Goal: Book appointment/travel/reservation

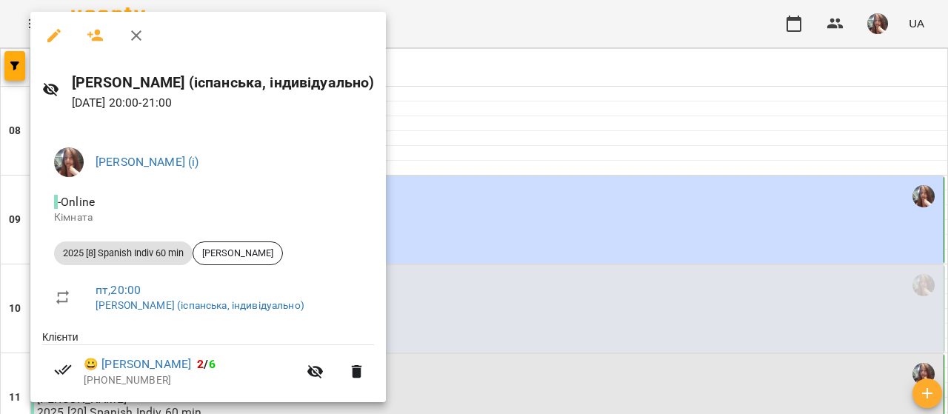
click at [449, 156] on div at bounding box center [474, 207] width 948 height 414
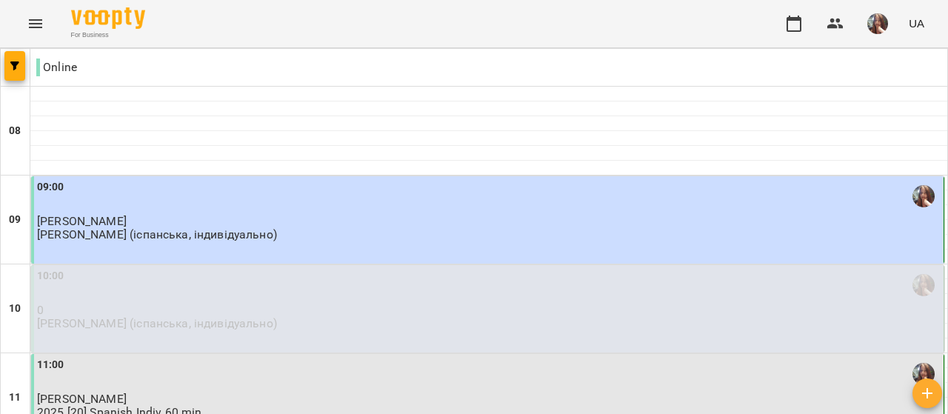
scroll to position [889, 0]
click at [875, 22] on img "button" at bounding box center [877, 23] width 21 height 21
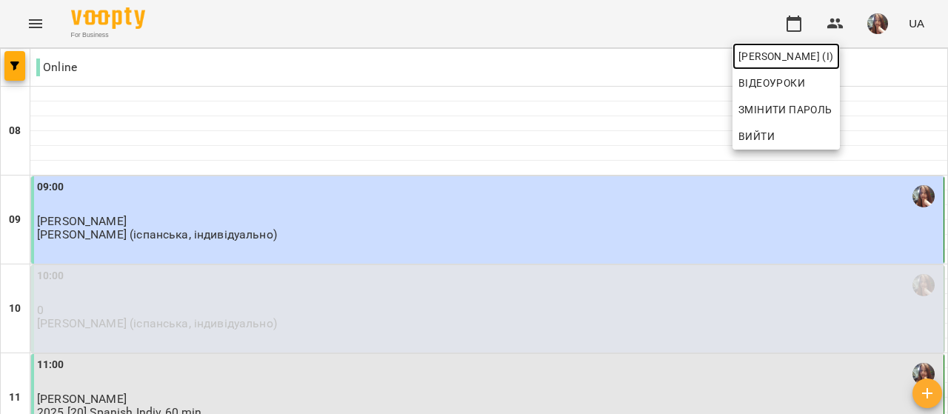
click at [840, 45] on link "[PERSON_NAME] (і)" at bounding box center [785, 56] width 107 height 27
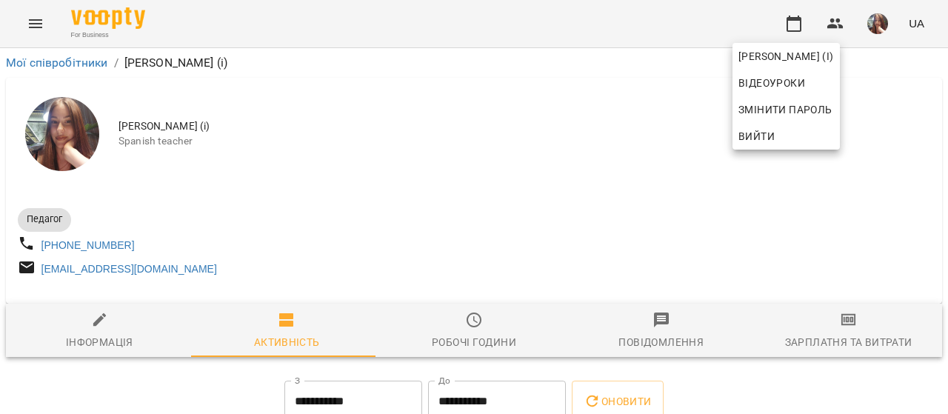
click at [302, 201] on div at bounding box center [474, 207] width 948 height 414
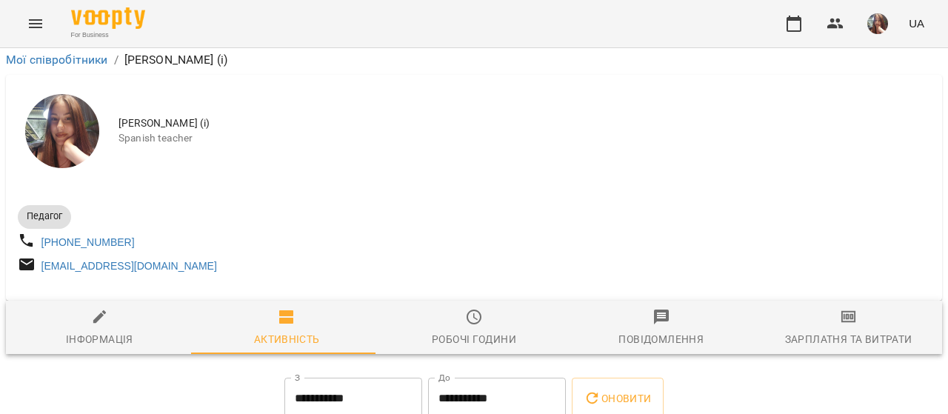
scroll to position [222, 0]
click at [800, 24] on icon "button" at bounding box center [794, 24] width 18 height 18
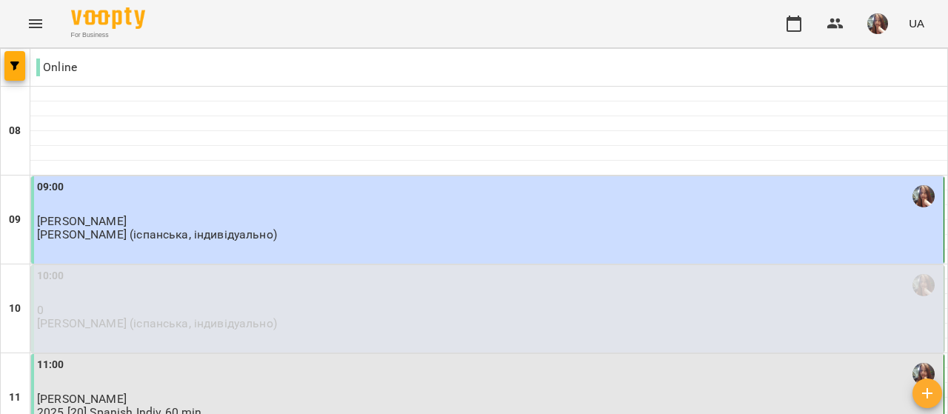
scroll to position [963, 0]
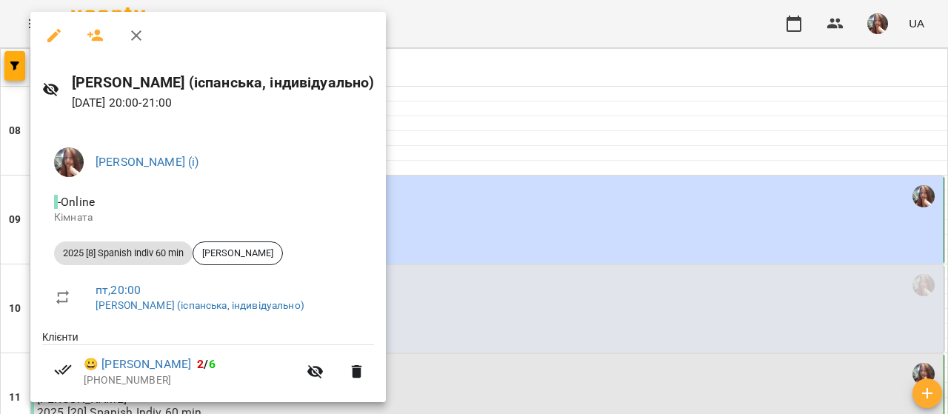
click at [475, 229] on div at bounding box center [474, 207] width 948 height 414
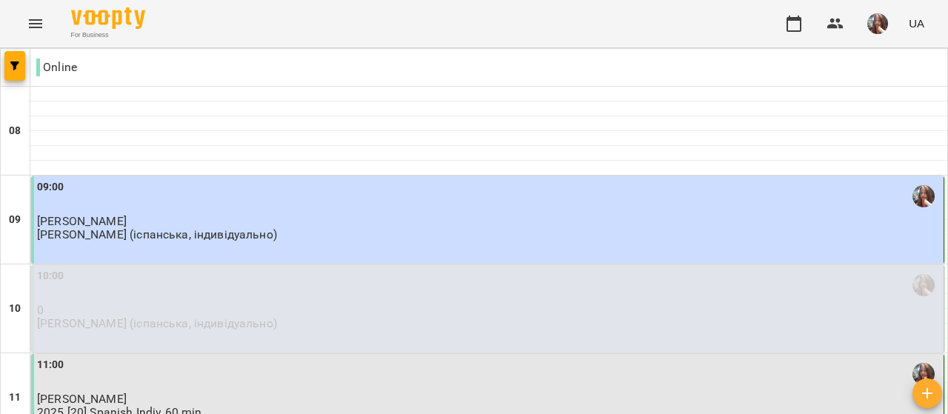
scroll to position [74, 0]
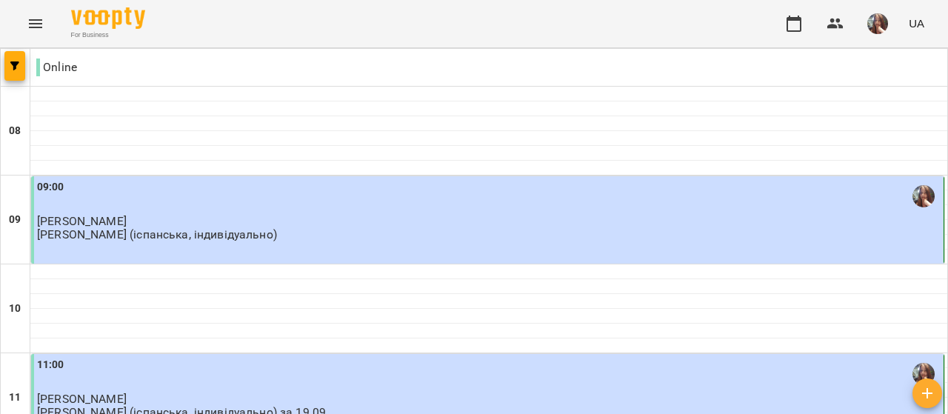
scroll to position [741, 0]
